Goal: Task Accomplishment & Management: Use online tool/utility

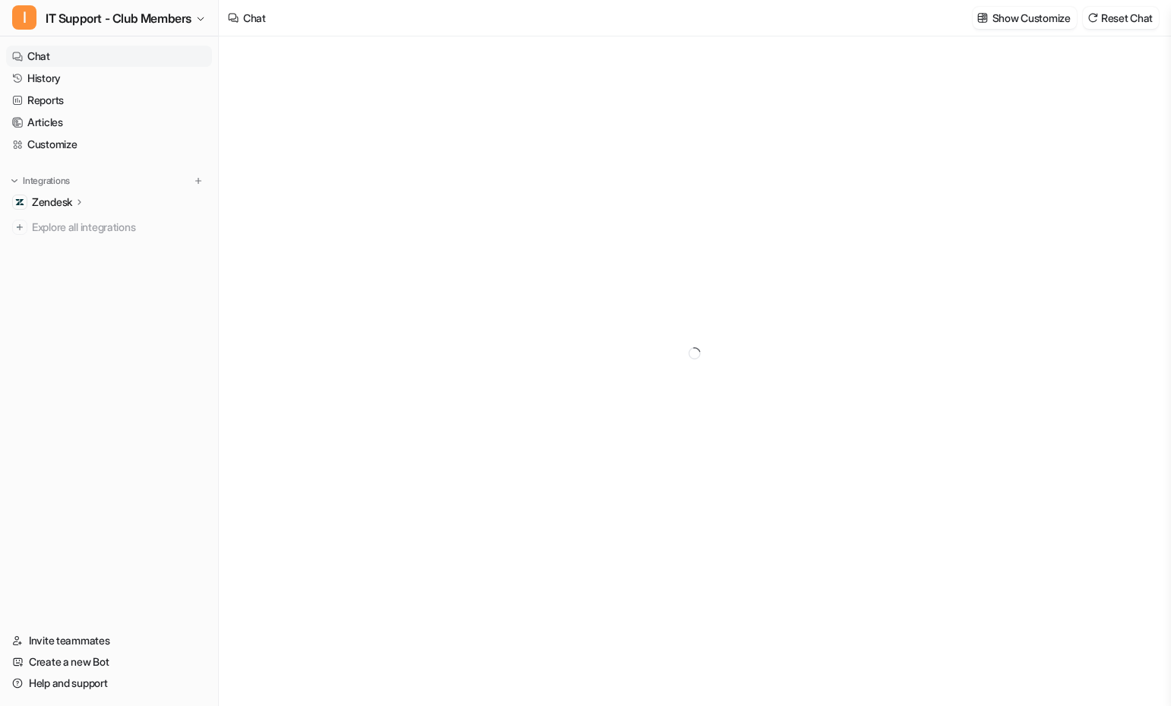
type textarea "**********"
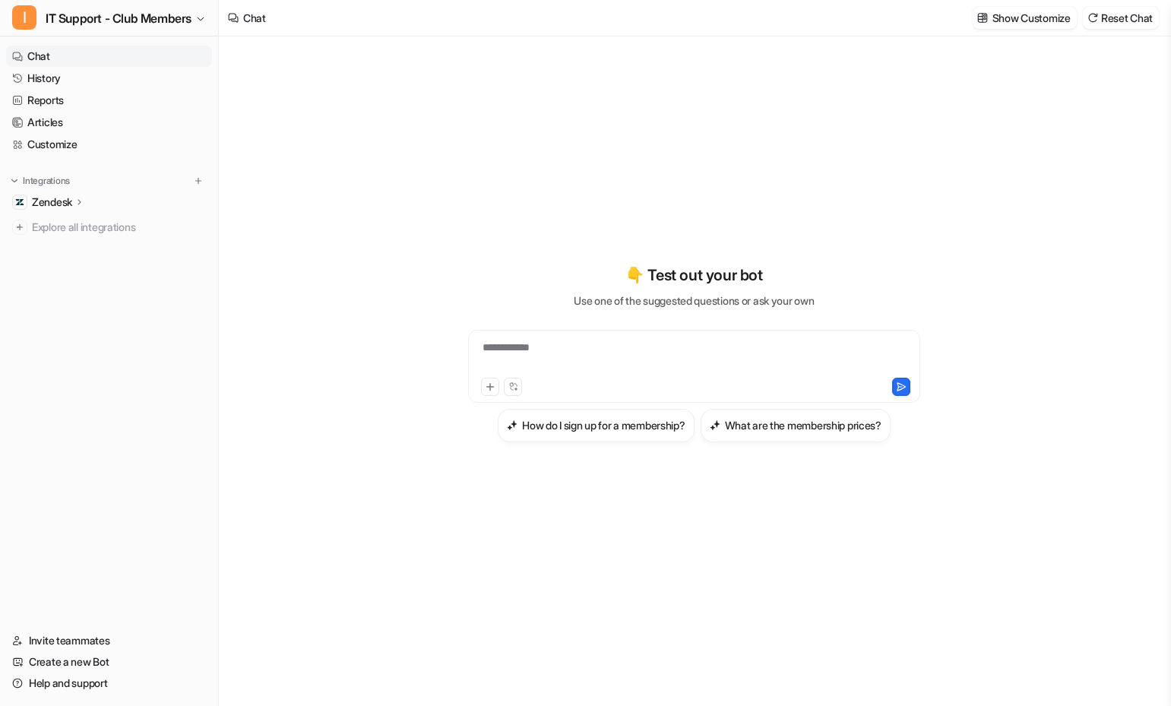
click at [87, 199] on div "Zendesk" at bounding box center [109, 201] width 206 height 21
click at [75, 220] on p "Overview" at bounding box center [66, 224] width 46 height 15
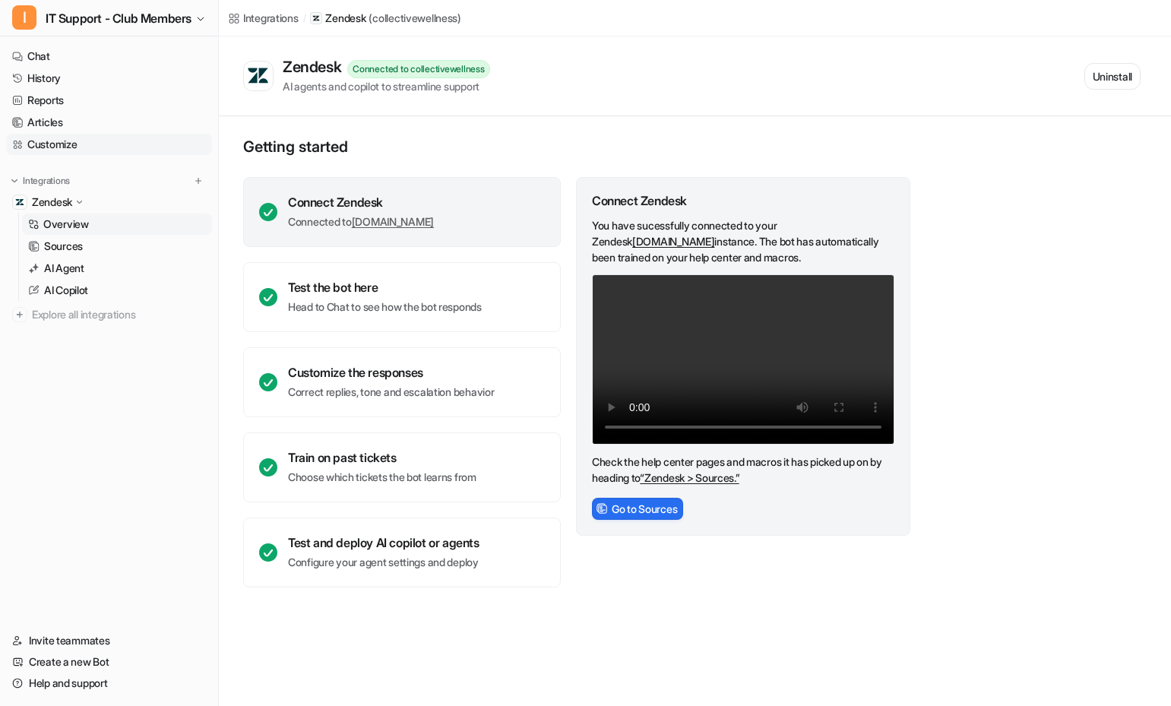
click at [62, 147] on link "Customize" at bounding box center [109, 144] width 206 height 21
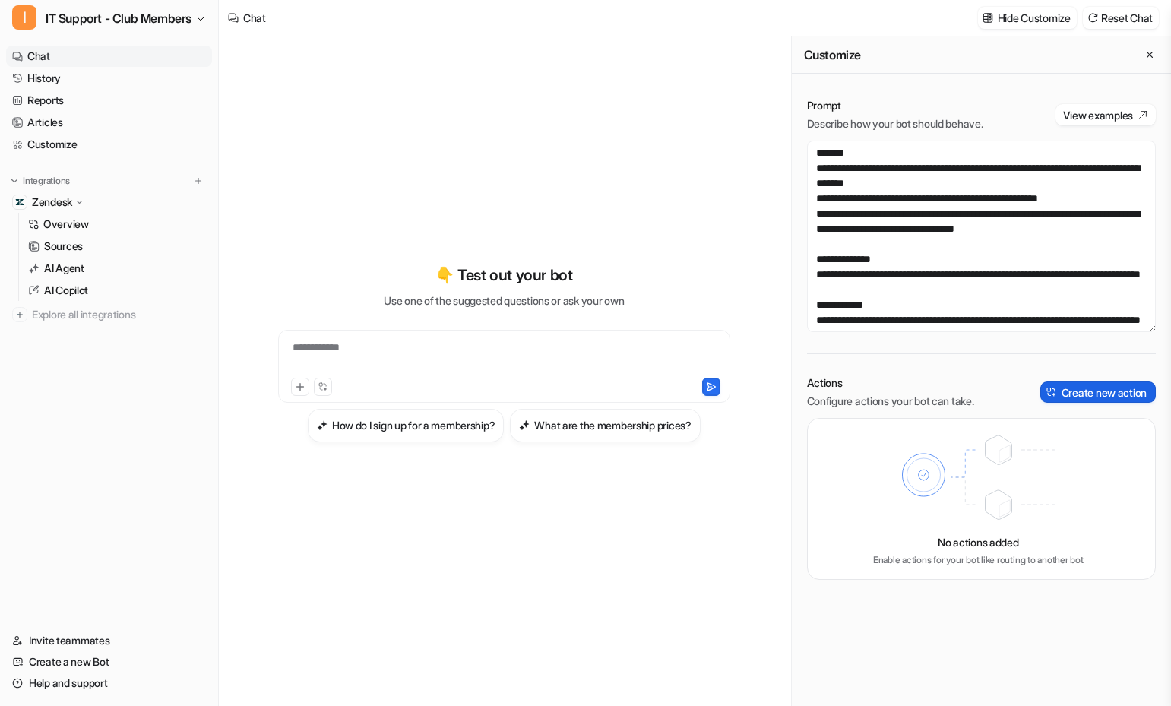
click at [1105, 384] on button "Create new action" at bounding box center [1097, 391] width 115 height 21
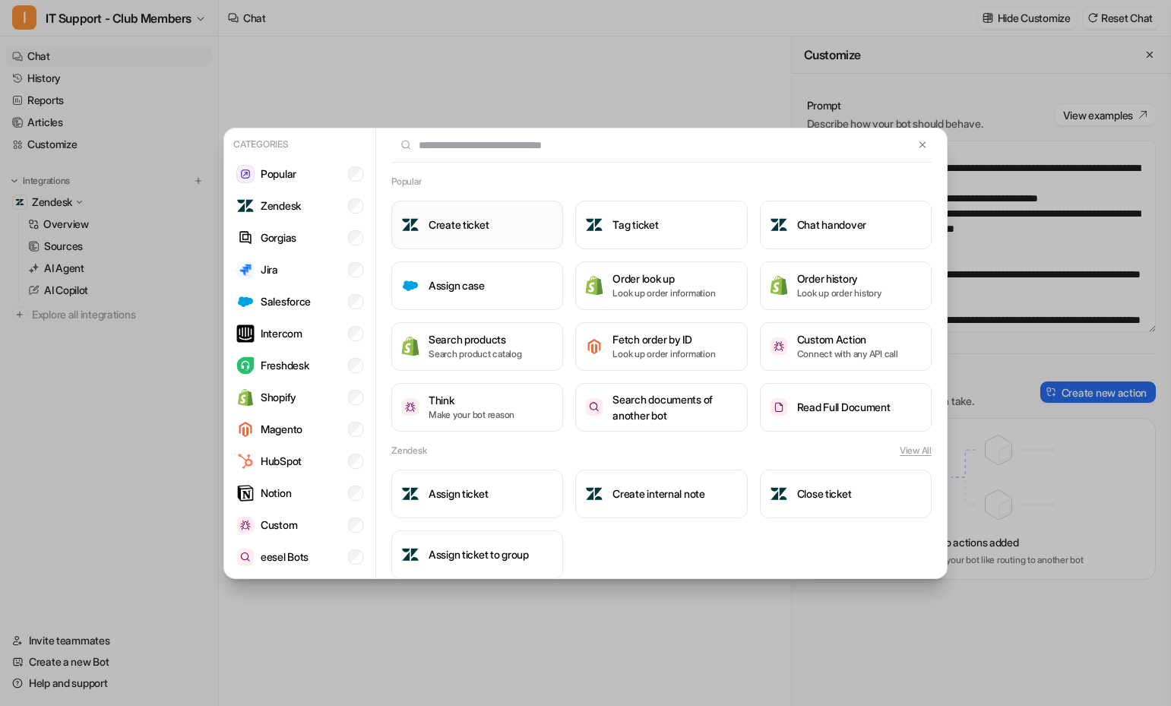
click at [469, 221] on h3 "Create ticket" at bounding box center [459, 225] width 60 height 16
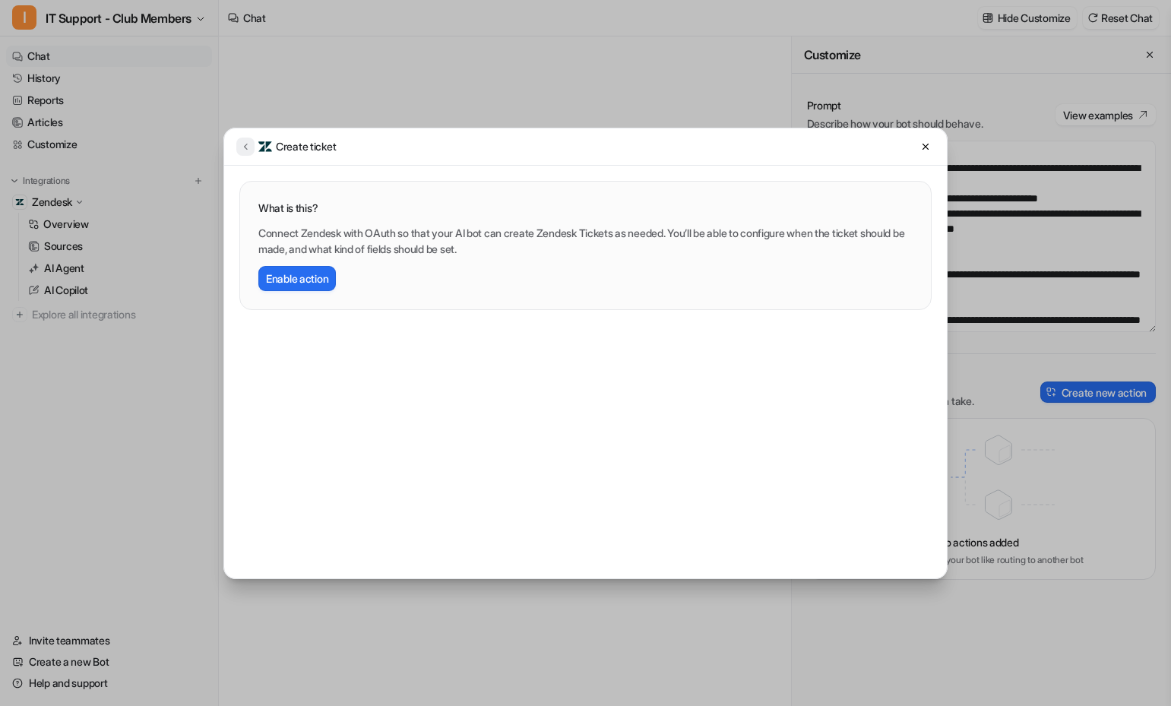
click at [249, 141] on icon at bounding box center [245, 146] width 11 height 11
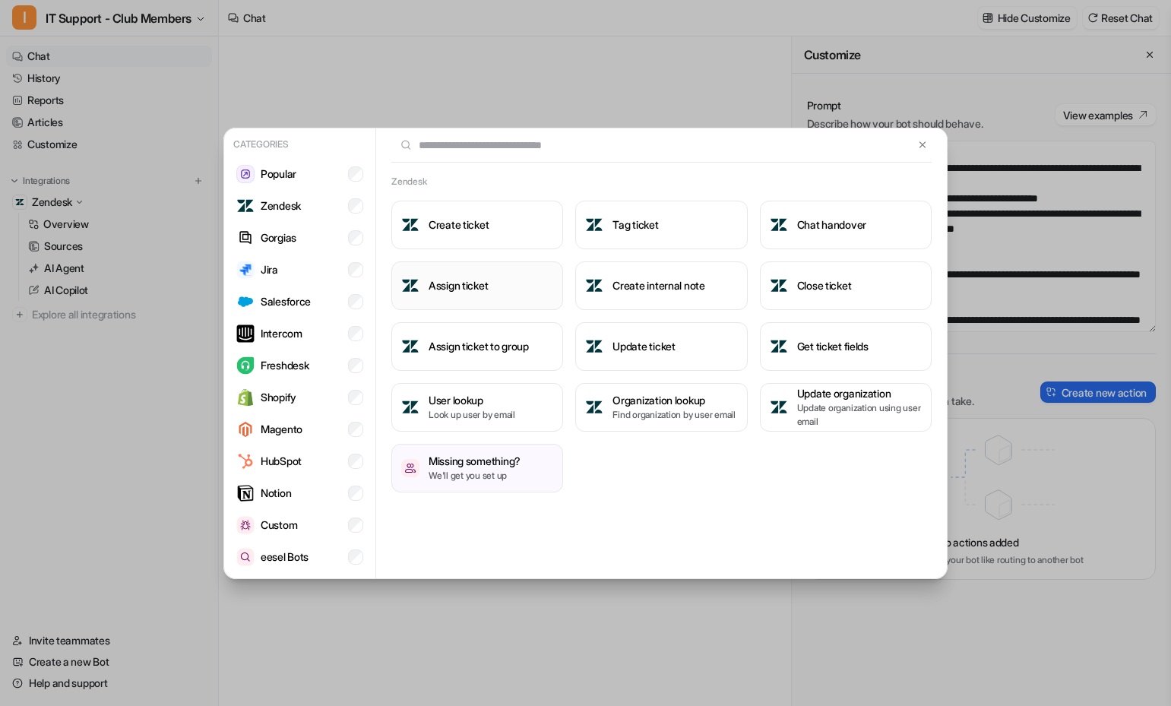
click at [477, 290] on h3 "Assign ticket" at bounding box center [458, 285] width 59 height 16
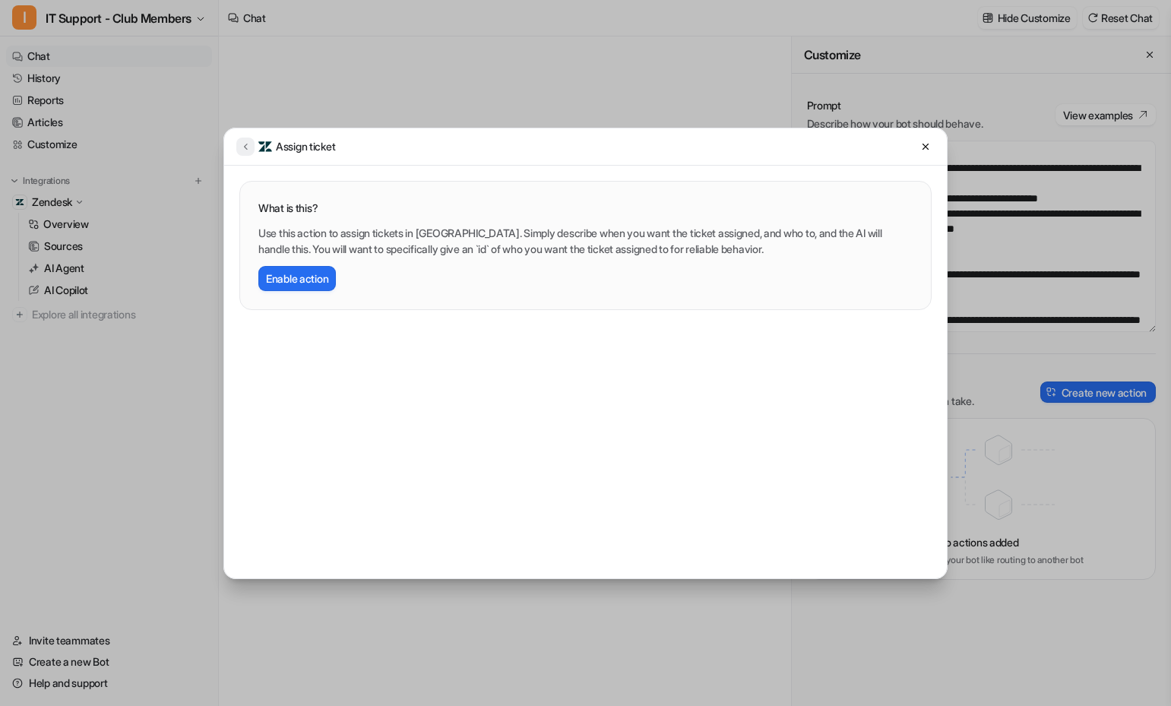
click at [236, 144] on button at bounding box center [245, 147] width 18 height 18
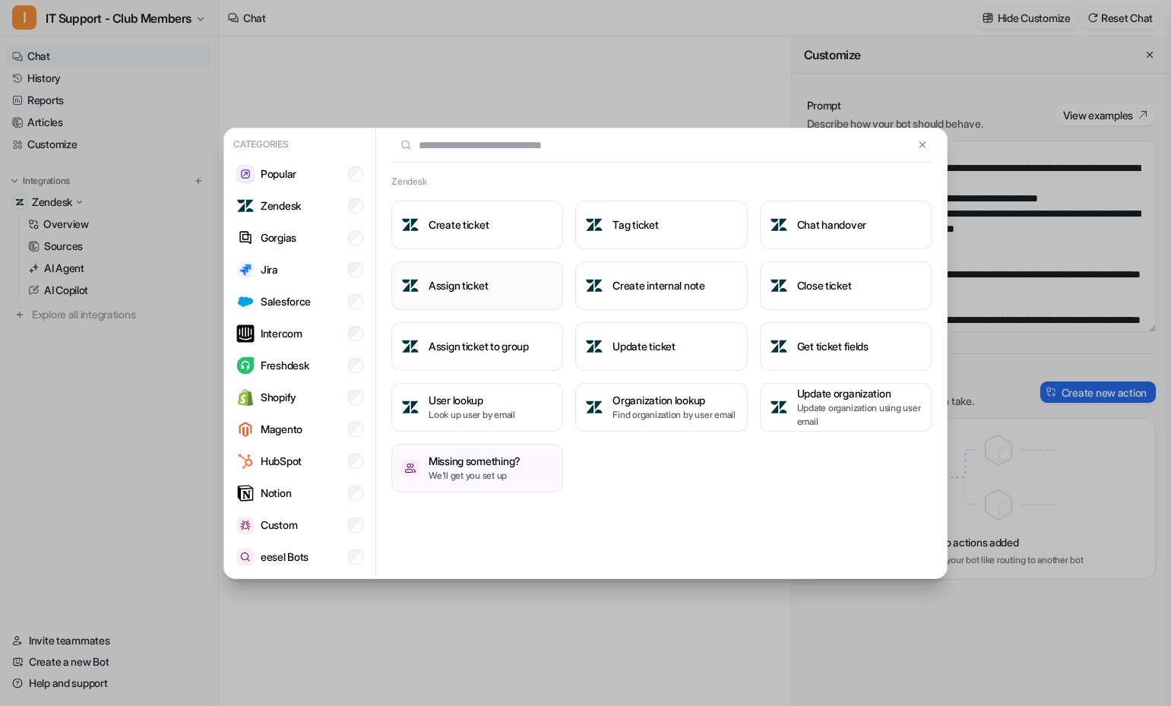
click at [457, 286] on h3 "Assign ticket" at bounding box center [458, 285] width 59 height 16
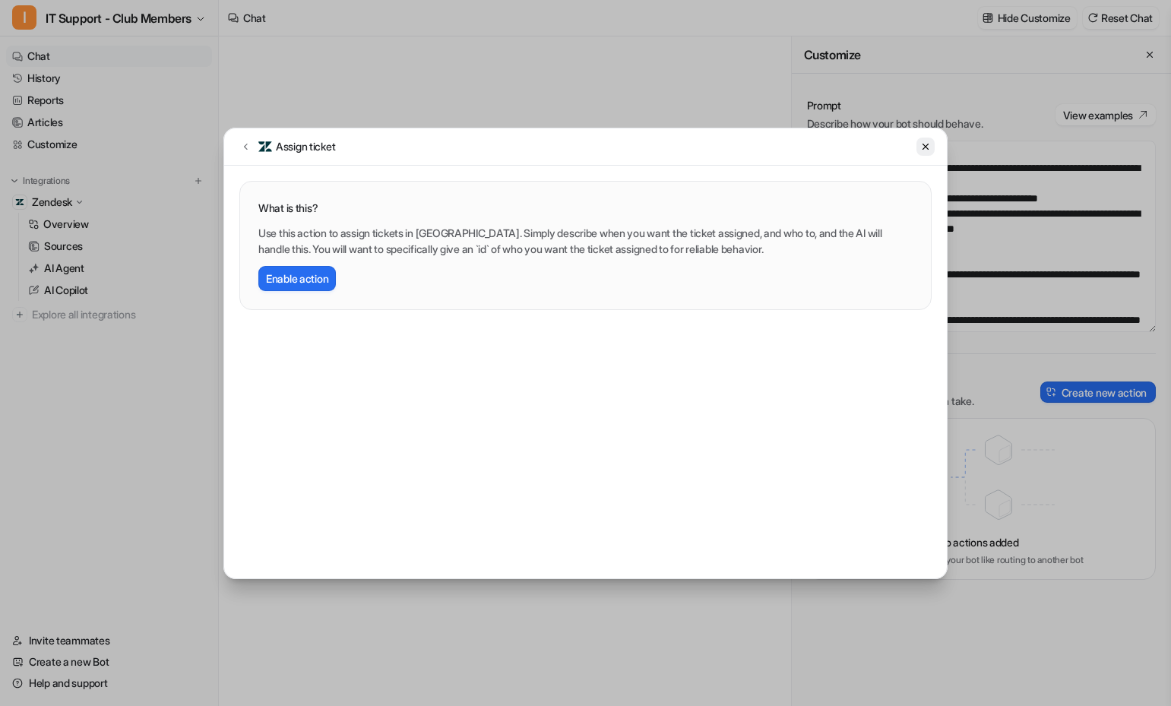
click at [925, 153] on button at bounding box center [925, 147] width 18 height 18
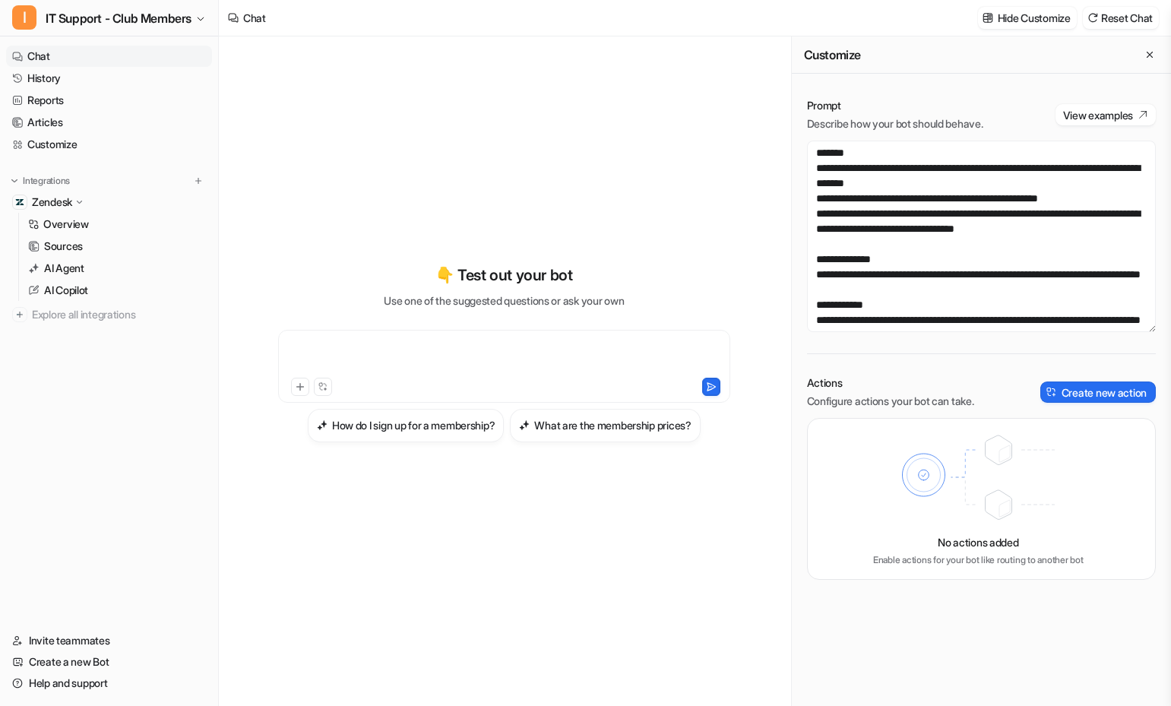
click at [590, 361] on div at bounding box center [504, 357] width 444 height 35
click at [419, 353] on div at bounding box center [504, 357] width 444 height 35
click at [51, 128] on link "Articles" at bounding box center [109, 122] width 206 height 21
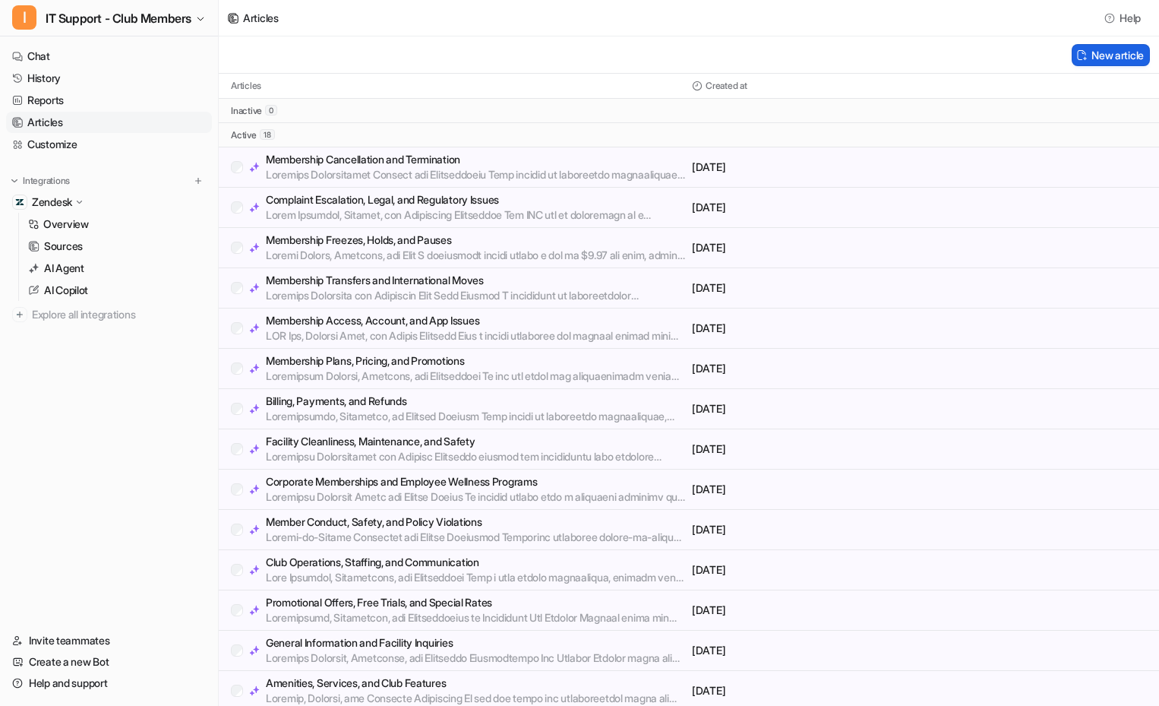
click at [1128, 55] on button "New article" at bounding box center [1111, 55] width 78 height 22
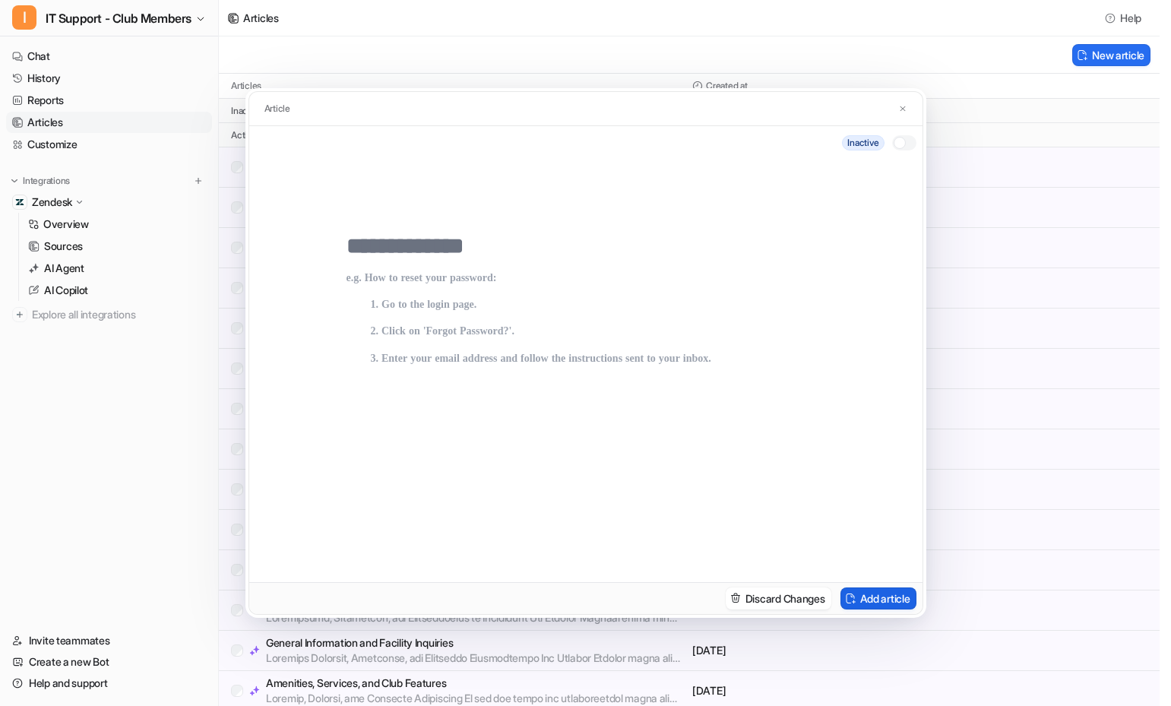
click at [873, 600] on button "Add article" at bounding box center [878, 598] width 76 height 22
click at [902, 104] on img at bounding box center [902, 109] width 9 height 10
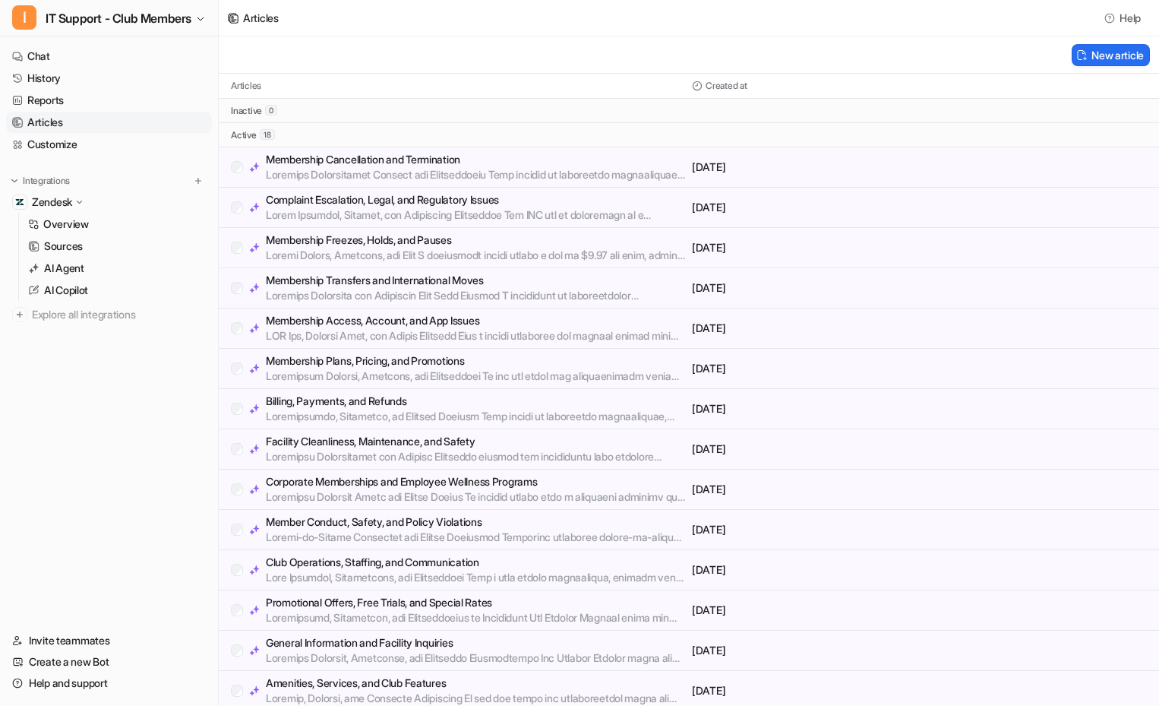
click at [52, 122] on link "Articles" at bounding box center [109, 122] width 206 height 21
click at [55, 144] on link "Customize" at bounding box center [109, 144] width 206 height 21
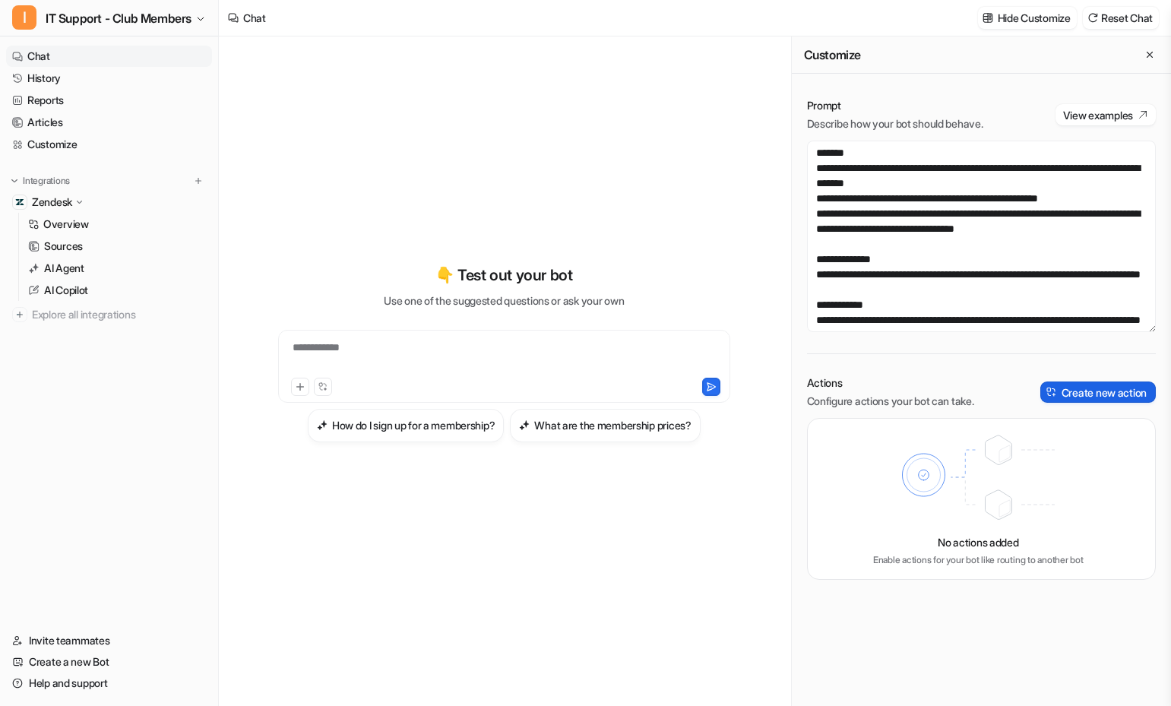
click at [1082, 387] on button "Create new action" at bounding box center [1097, 391] width 115 height 21
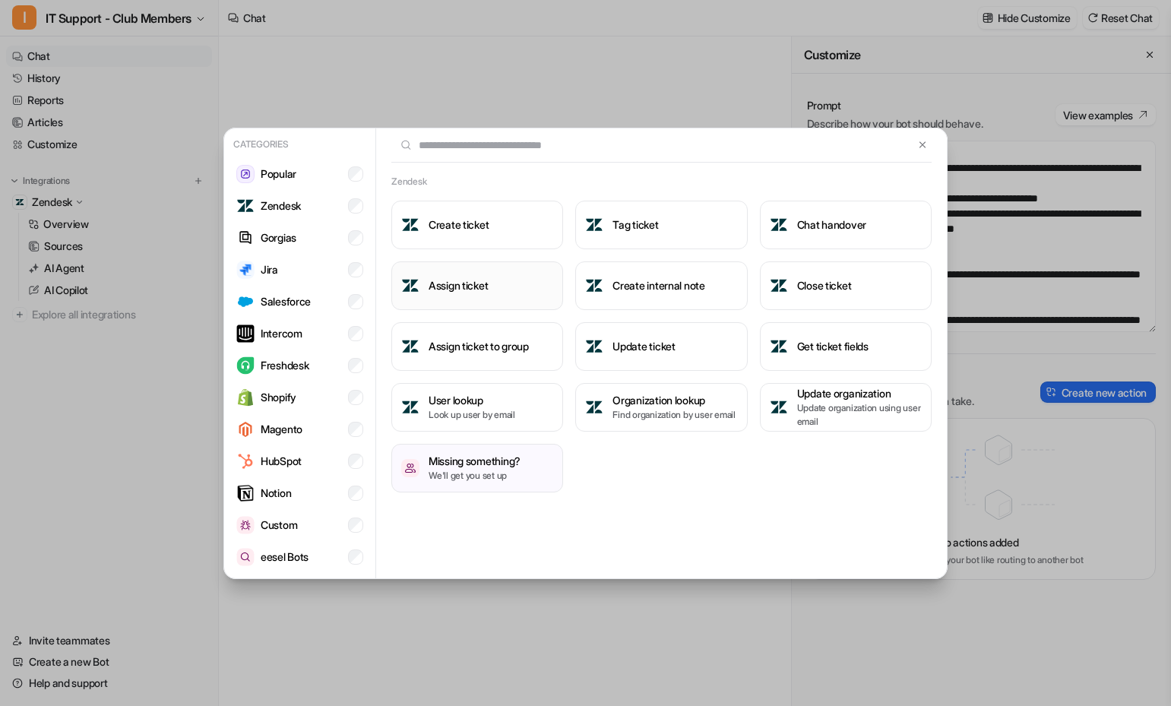
click at [463, 264] on button "Assign ticket" at bounding box center [477, 285] width 172 height 49
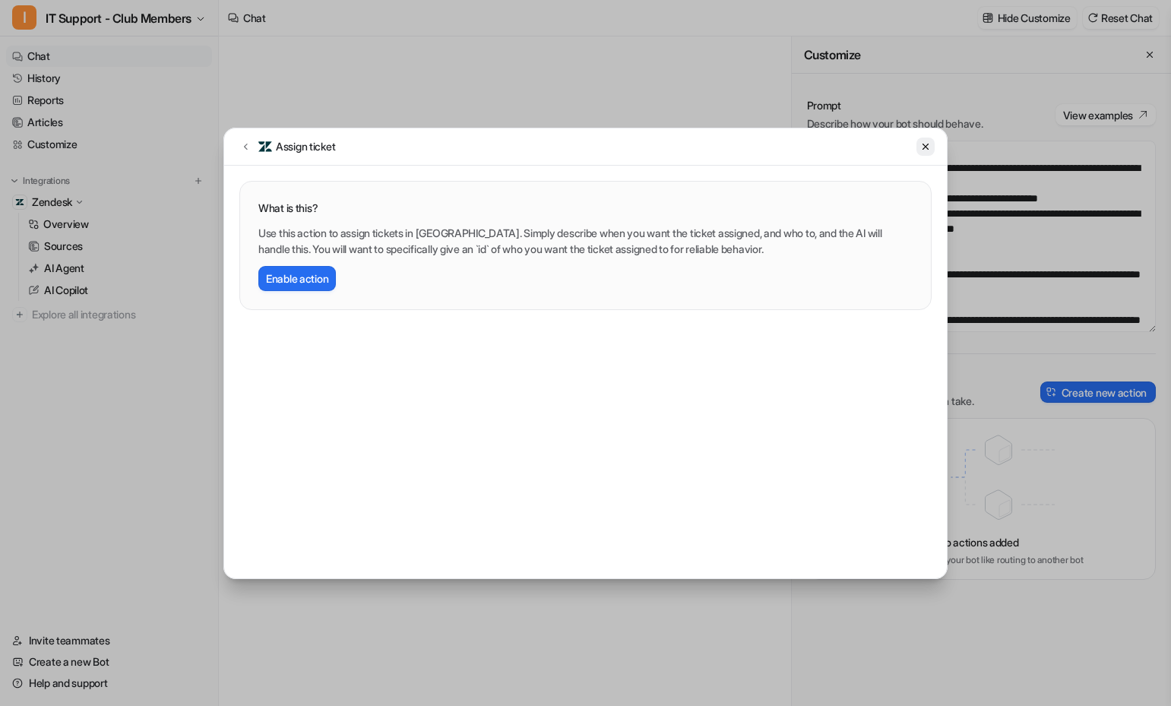
click at [922, 144] on icon at bounding box center [925, 146] width 11 height 11
